Goal: Transaction & Acquisition: Purchase product/service

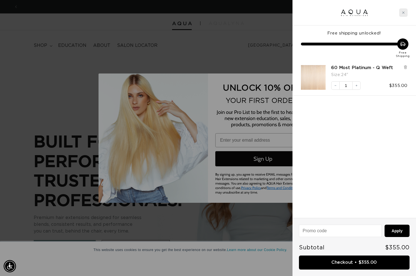
scroll to position [0, 376]
click at [401, 15] on div "Close cart" at bounding box center [403, 12] width 8 height 8
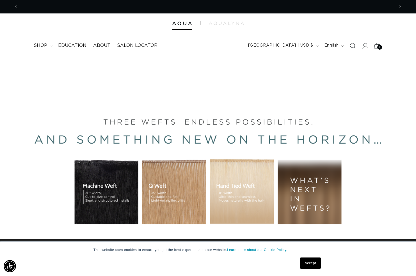
scroll to position [0, 752]
click at [378, 43] on icon at bounding box center [377, 45] width 13 height 13
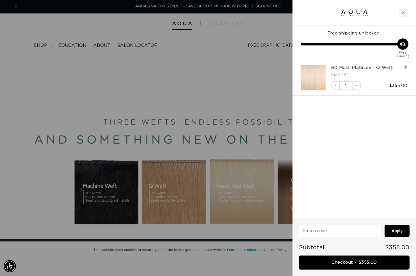
click at [339, 67] on link "60 Most Platinum - Q Weft" at bounding box center [362, 68] width 62 height 6
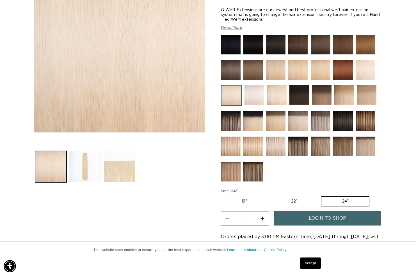
scroll to position [0, 752]
click at [296, 125] on img at bounding box center [298, 121] width 20 height 20
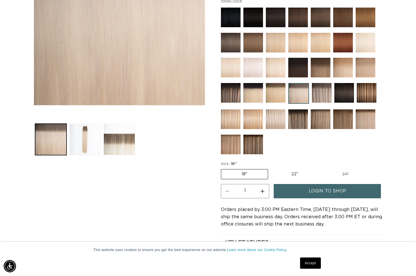
scroll to position [160, 0]
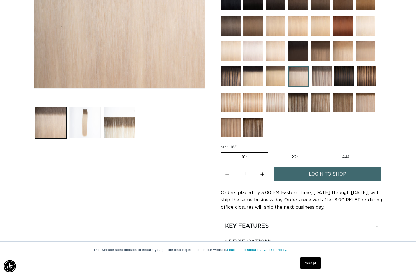
click at [293, 159] on label "22" Variant sold out or unavailable" at bounding box center [295, 158] width 48 height 10
click at [271, 152] on input "22" Variant sold out or unavailable" at bounding box center [271, 151] width 0 height 0
radio input "true"
click at [293, 156] on label "22" Variant sold out or unavailable" at bounding box center [294, 157] width 48 height 10
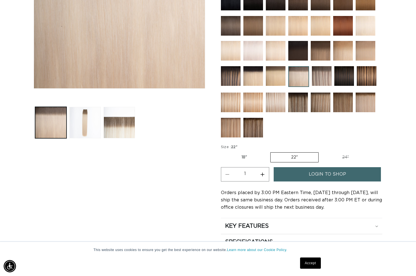
click at [271, 152] on input "22" Variant sold out or unavailable" at bounding box center [270, 151] width 0 height 0
click at [310, 175] on span "login to shop" at bounding box center [327, 174] width 37 height 14
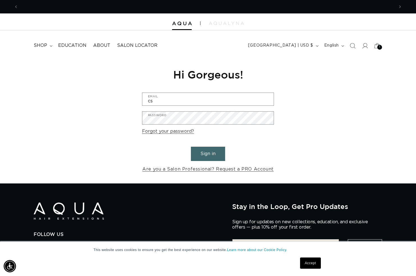
scroll to position [0, 376]
type input "csal"
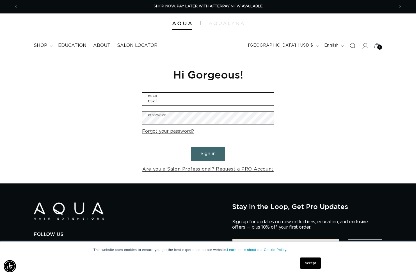
scroll to position [0, 752]
